Goal: Task Accomplishment & Management: Complete application form

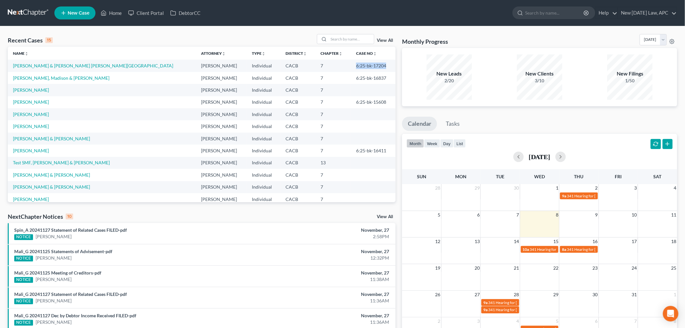
drag, startPoint x: 341, startPoint y: 64, endPoint x: 371, endPoint y: 65, distance: 30.1
click at [371, 65] on td "6:25-bk-17204" at bounding box center [373, 66] width 45 height 12
copy td "6:25-bk-17204"
click at [229, 37] on div "Recent Cases 15 View All" at bounding box center [202, 40] width 388 height 13
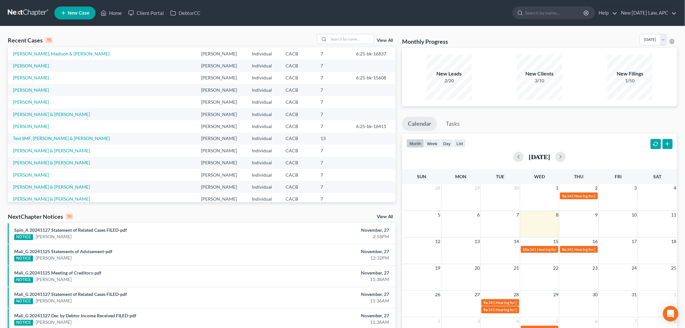
scroll to position [36, 0]
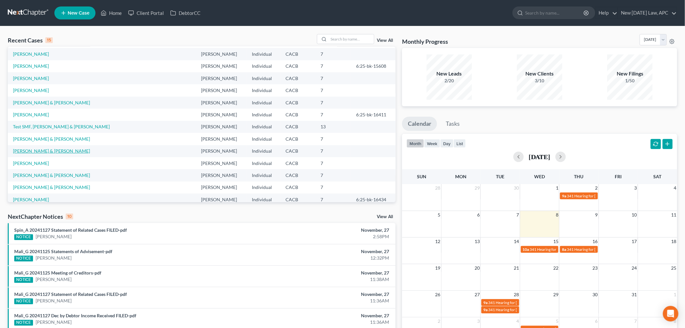
click at [51, 152] on link "[PERSON_NAME] & [PERSON_NAME]" at bounding box center [51, 151] width 77 height 6
select select "5"
select select "4"
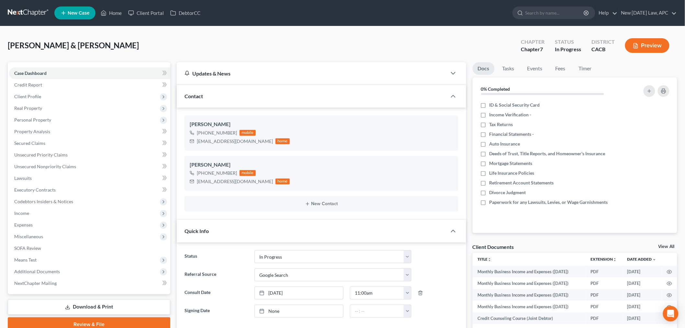
scroll to position [2114, 0]
click at [72, 97] on span "Client Profile" at bounding box center [89, 97] width 161 height 12
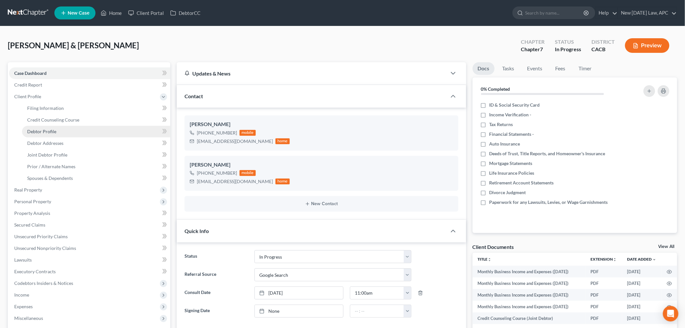
click at [63, 132] on link "Debtor Profile" at bounding box center [96, 132] width 148 height 12
select select "1"
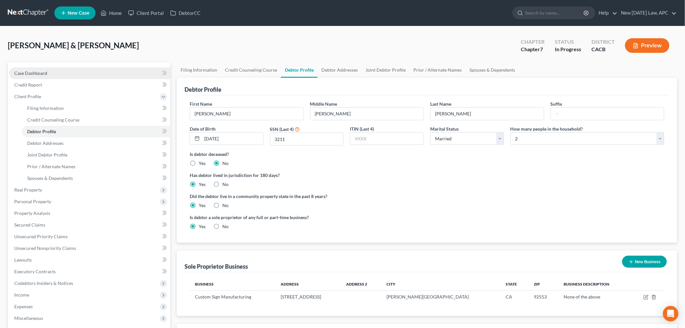
click at [59, 72] on link "Case Dashboard" at bounding box center [89, 73] width 161 height 12
select select "4"
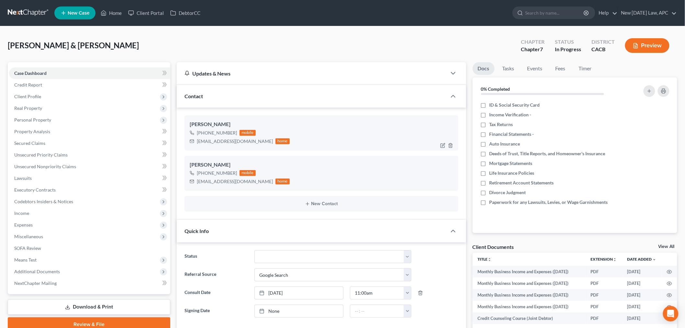
scroll to position [2114, 0]
drag, startPoint x: 204, startPoint y: 173, endPoint x: 234, endPoint y: 173, distance: 30.4
click at [234, 173] on div "[PHONE_NUMBER] mobile" at bounding box center [240, 173] width 100 height 8
click at [209, 176] on div "[PHONE_NUMBER]" at bounding box center [217, 173] width 40 height 6
drag, startPoint x: 203, startPoint y: 172, endPoint x: 234, endPoint y: 175, distance: 31.2
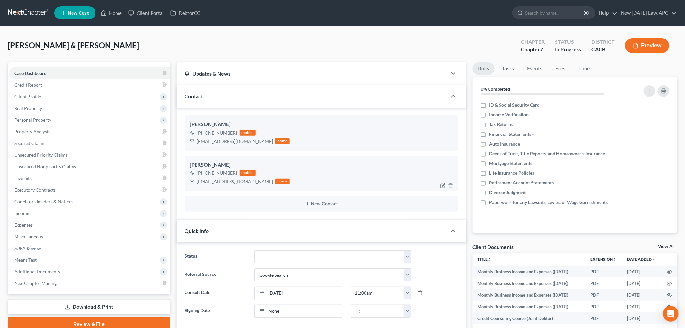
click at [234, 175] on div "[PHONE_NUMBER]" at bounding box center [217, 173] width 40 height 6
copy div "[PHONE_NUMBER]"
click at [67, 99] on span "Client Profile" at bounding box center [89, 97] width 161 height 12
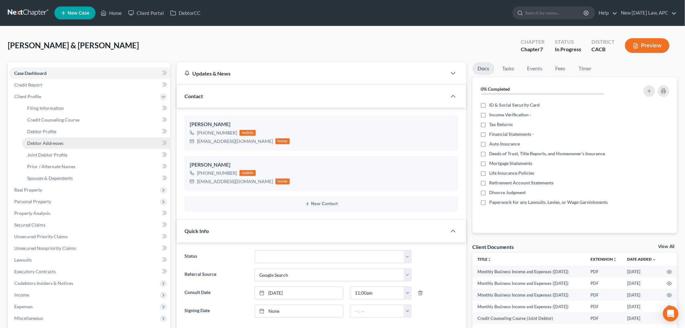
click at [62, 140] on span "Debtor Addresses" at bounding box center [45, 143] width 36 height 6
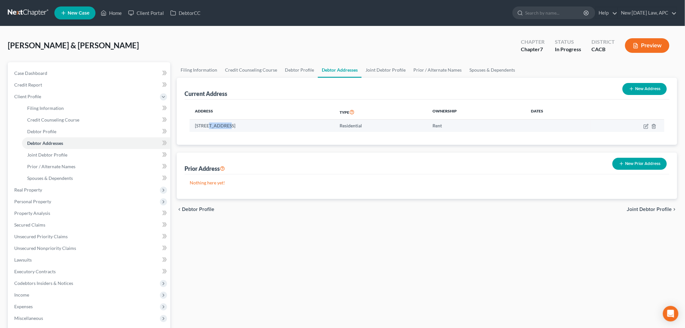
drag, startPoint x: 218, startPoint y: 126, endPoint x: 205, endPoint y: 125, distance: 13.0
click at [225, 127] on td "[STREET_ADDRESS]" at bounding box center [262, 125] width 145 height 12
click at [197, 125] on td "[STREET_ADDRESS]" at bounding box center [262, 125] width 145 height 12
drag, startPoint x: 195, startPoint y: 125, endPoint x: 229, endPoint y: 128, distance: 33.8
click at [229, 128] on td "[STREET_ADDRESS]" at bounding box center [262, 125] width 145 height 12
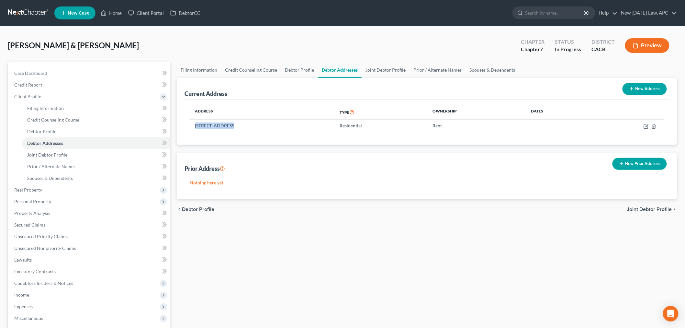
copy td "[STREET_ADDRESS]"
drag, startPoint x: 269, startPoint y: 126, endPoint x: 284, endPoint y: 126, distance: 14.6
click at [284, 126] on td "[STREET_ADDRESS]" at bounding box center [262, 125] width 145 height 12
copy td "92553"
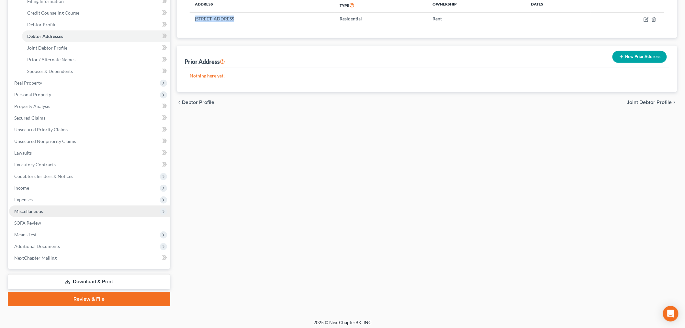
scroll to position [108, 0]
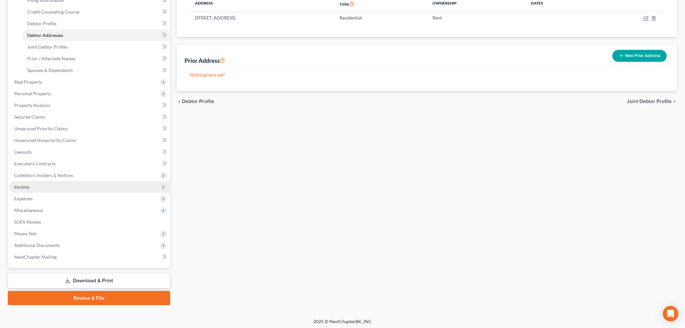
click at [45, 186] on span "Income" at bounding box center [89, 187] width 161 height 12
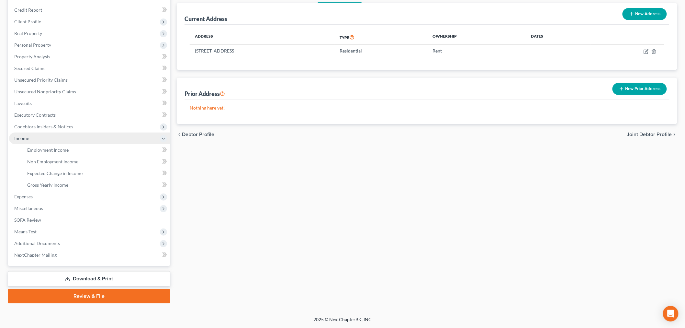
scroll to position [74, 0]
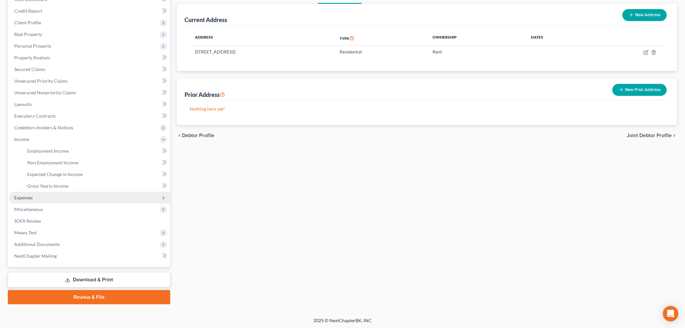
click at [40, 198] on span "Expenses" at bounding box center [89, 198] width 161 height 12
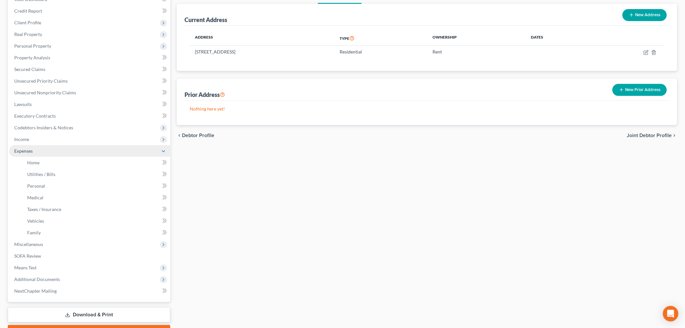
scroll to position [95, 0]
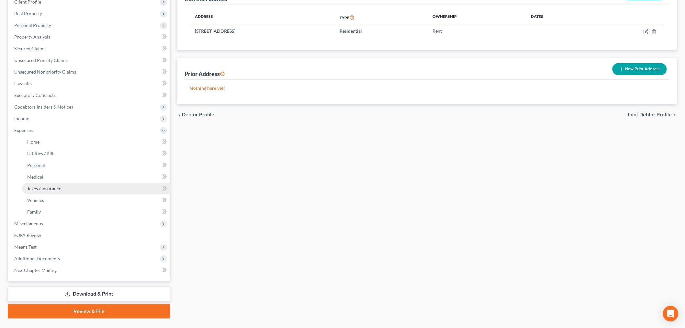
click at [59, 185] on link "Taxes / Insurance" at bounding box center [96, 189] width 148 height 12
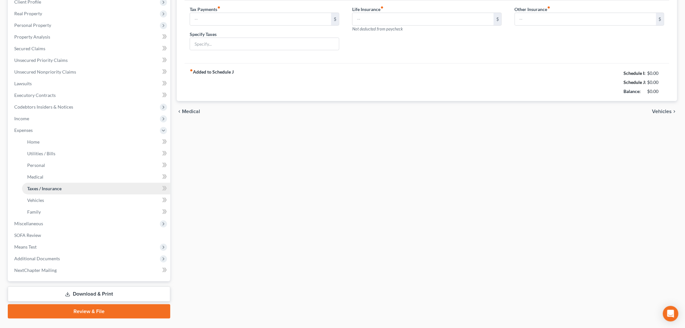
scroll to position [19, 0]
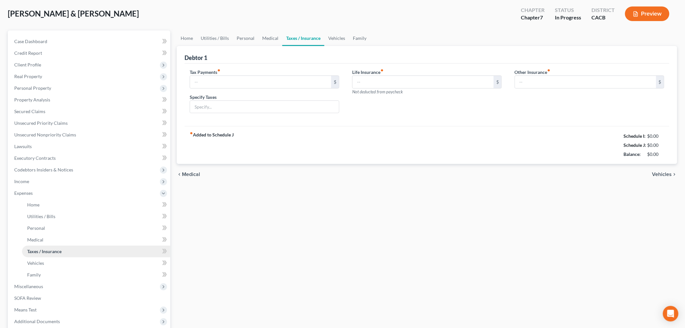
type input "250.00"
type input "IRS"
type input "35.00"
type input "0.00"
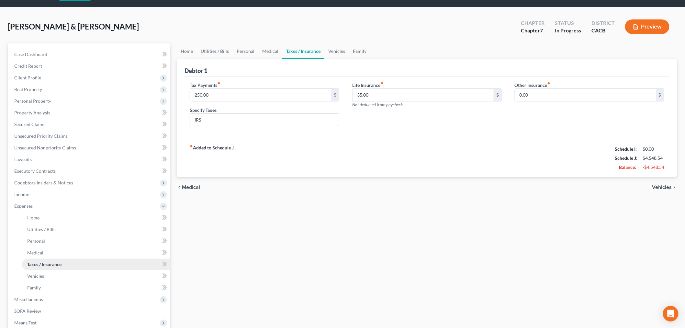
scroll to position [0, 0]
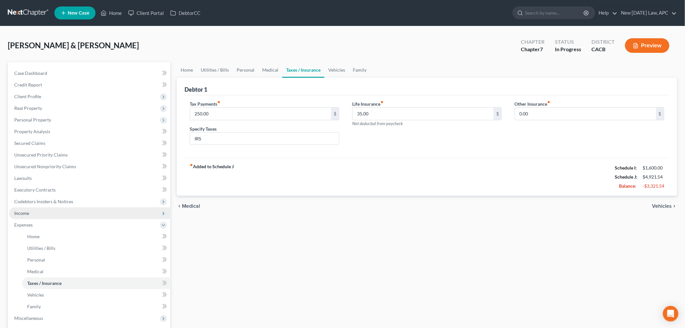
click at [28, 214] on span "Income" at bounding box center [21, 213] width 15 height 6
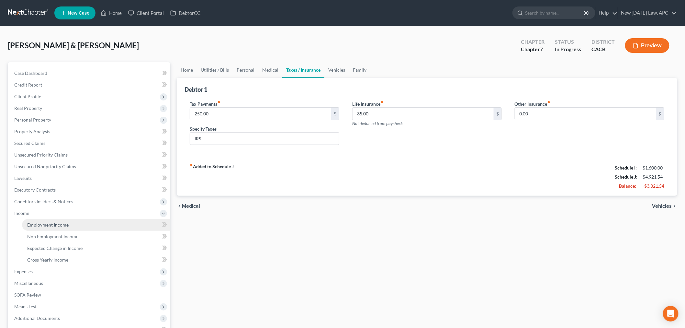
click at [83, 225] on link "Employment Income" at bounding box center [96, 225] width 148 height 12
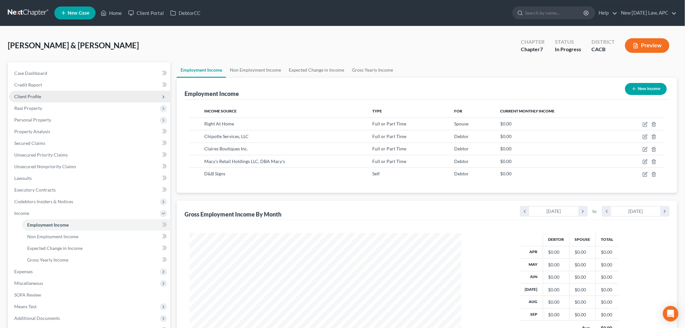
click at [38, 99] on span "Client Profile" at bounding box center [89, 97] width 161 height 12
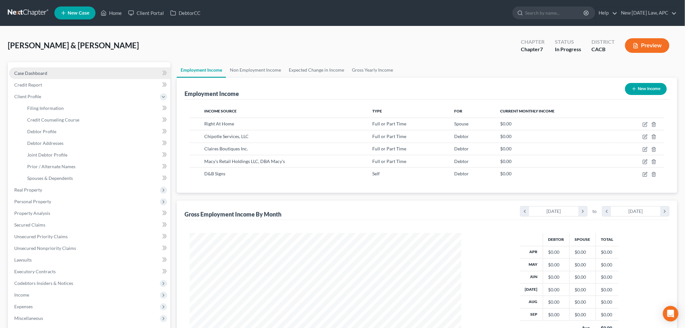
click at [36, 74] on span "Case Dashboard" at bounding box center [30, 73] width 33 height 6
select select "4"
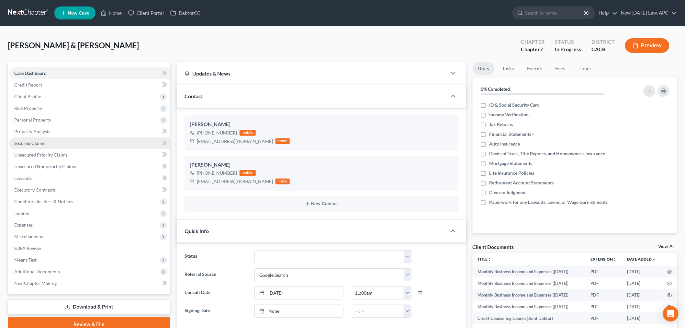
scroll to position [2114, 0]
click at [47, 96] on span "Client Profile" at bounding box center [89, 97] width 161 height 12
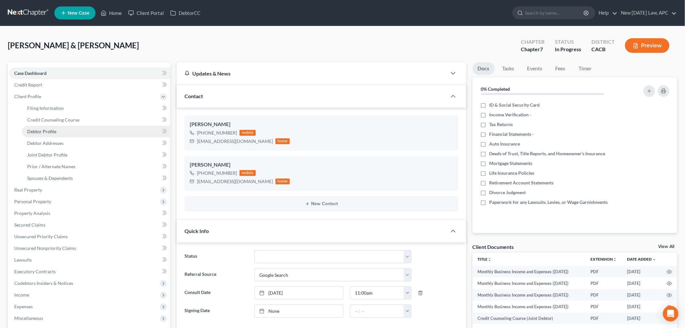
click at [59, 130] on link "Debtor Profile" at bounding box center [96, 132] width 148 height 12
select select "1"
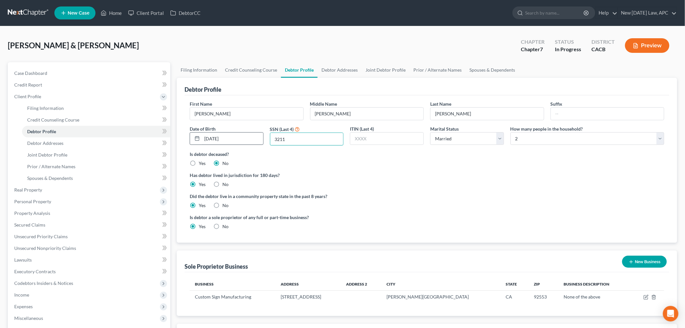
drag, startPoint x: 291, startPoint y: 140, endPoint x: 260, endPoint y: 139, distance: 30.8
click at [260, 139] on div "First Name [PERSON_NAME] Middle Name [PERSON_NAME] Last Name [PERSON_NAME] Suff…" at bounding box center [426, 125] width 481 height 50
click at [67, 153] on link "Joint Debtor Profile" at bounding box center [96, 155] width 148 height 12
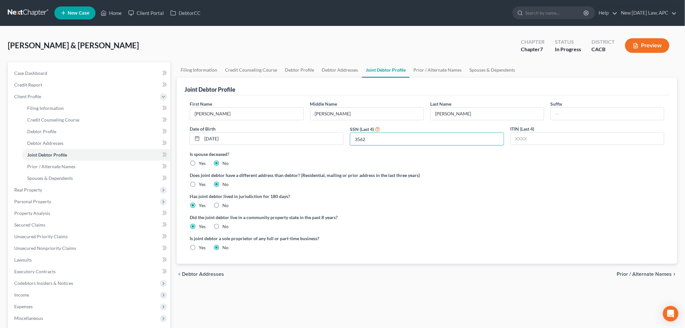
drag, startPoint x: 381, startPoint y: 143, endPoint x: 348, endPoint y: 140, distance: 33.1
click at [348, 140] on div "SSN (Last 4) 3562" at bounding box center [427, 135] width 160 height 20
click at [62, 71] on link "Case Dashboard" at bounding box center [89, 73] width 161 height 12
select select "4"
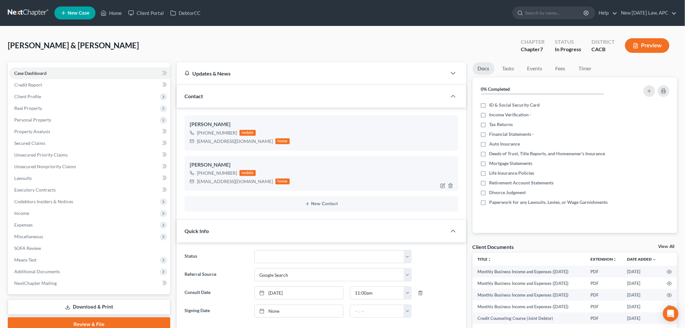
scroll to position [2114, 0]
drag, startPoint x: 194, startPoint y: 181, endPoint x: 246, endPoint y: 188, distance: 53.0
click at [246, 188] on div "[PERSON_NAME] [PHONE_NUMBER] mobile [EMAIL_ADDRESS][DOMAIN_NAME] home" at bounding box center [322, 173] width 274 height 35
copy div "[EMAIL_ADDRESS][DOMAIN_NAME]"
